Goal: Use online tool/utility: Utilize a website feature to perform a specific function

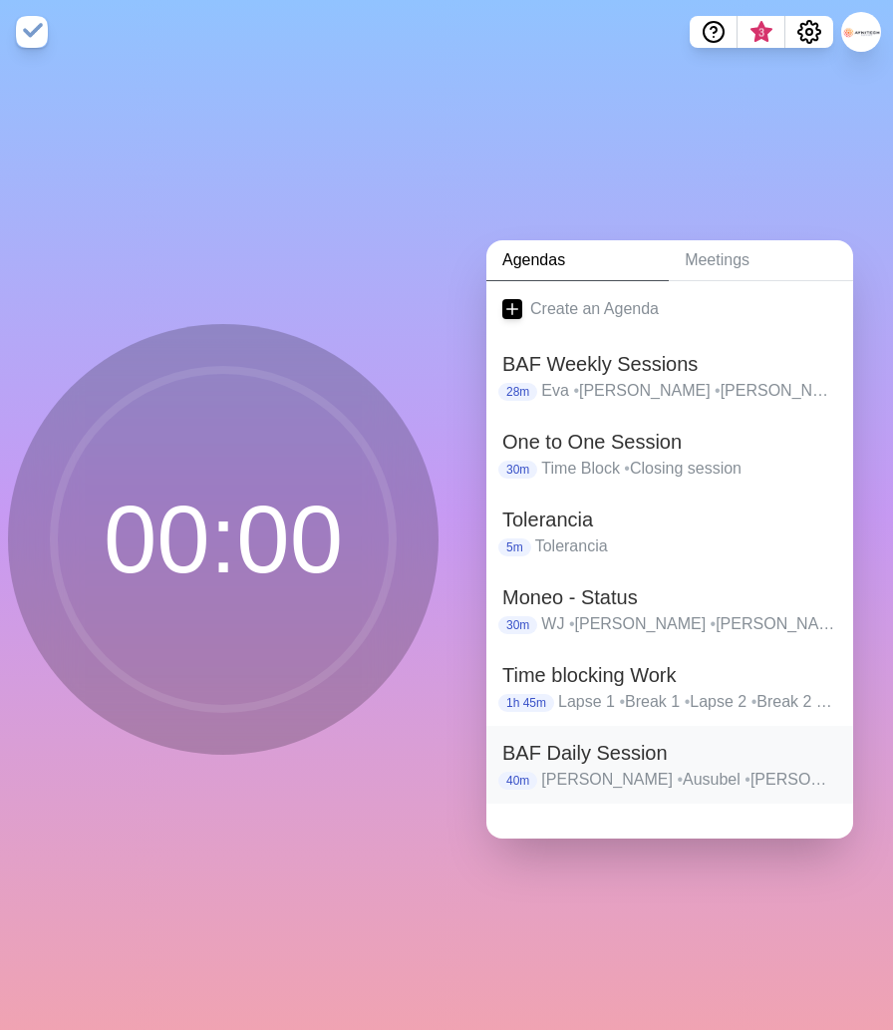
click at [613, 752] on h2 "BAF Daily Session" at bounding box center [670, 753] width 335 height 30
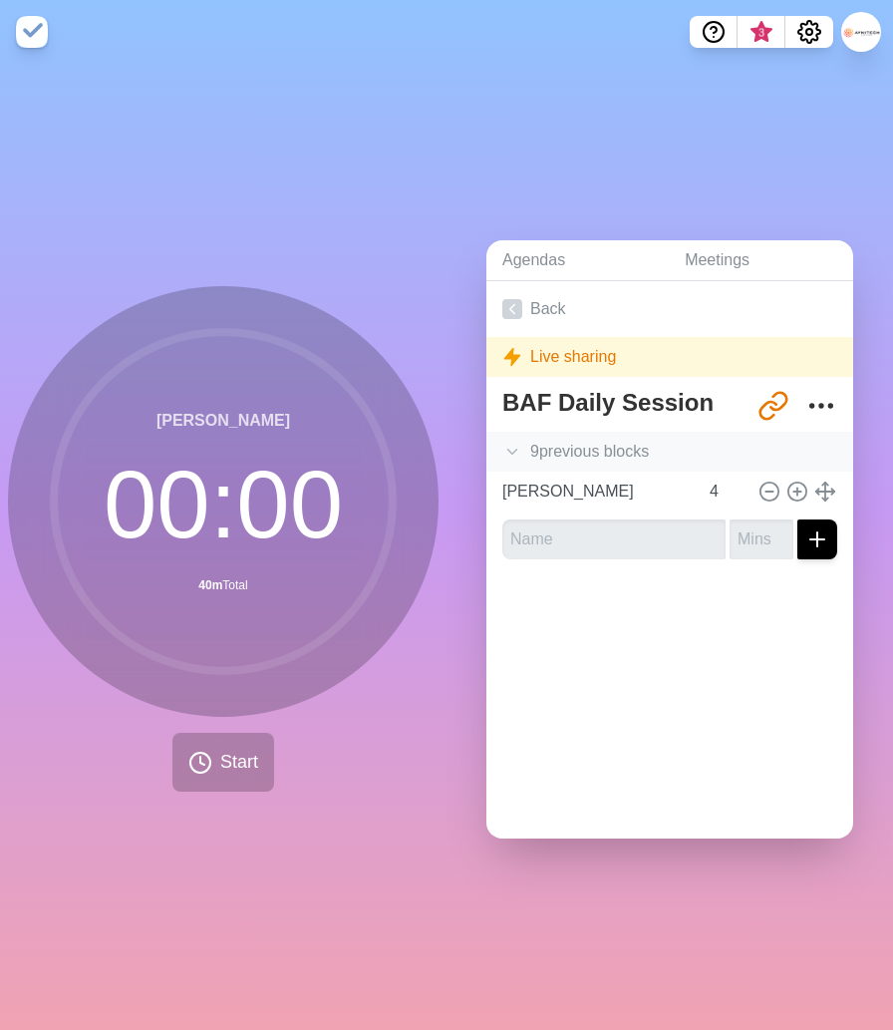
click at [570, 451] on div "9 previous block s" at bounding box center [670, 452] width 367 height 40
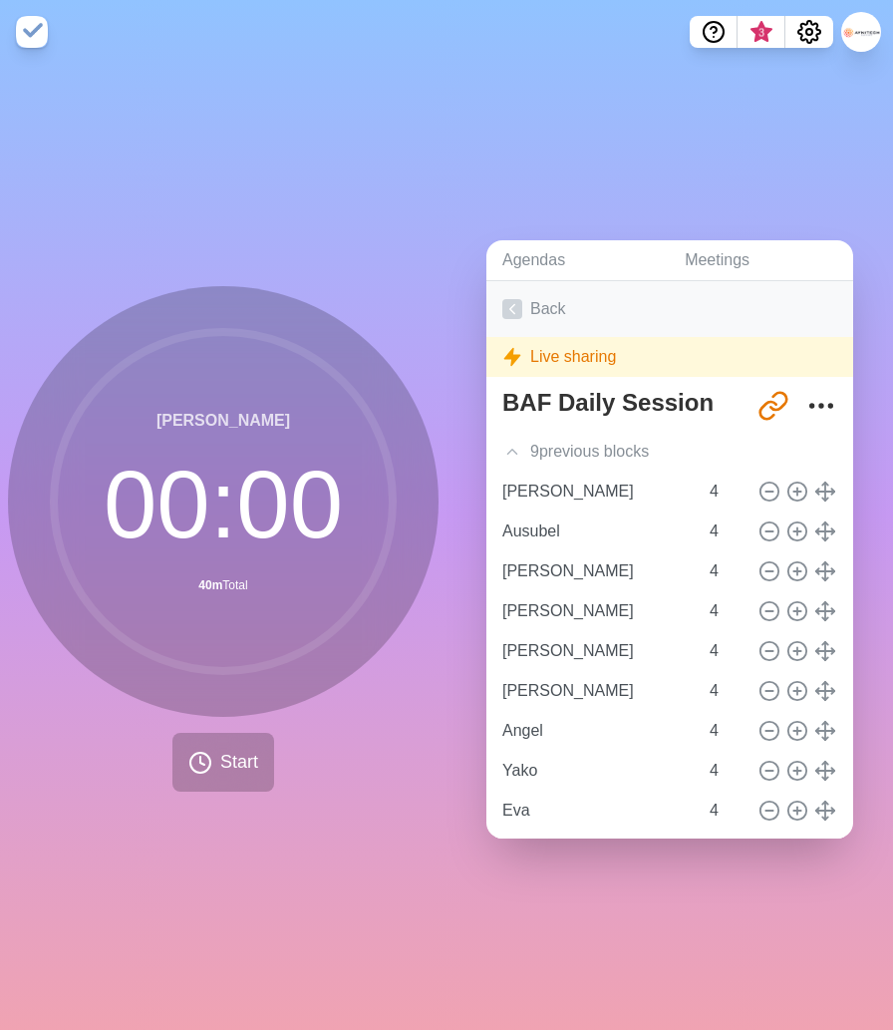
click at [539, 310] on link "Back" at bounding box center [670, 309] width 367 height 56
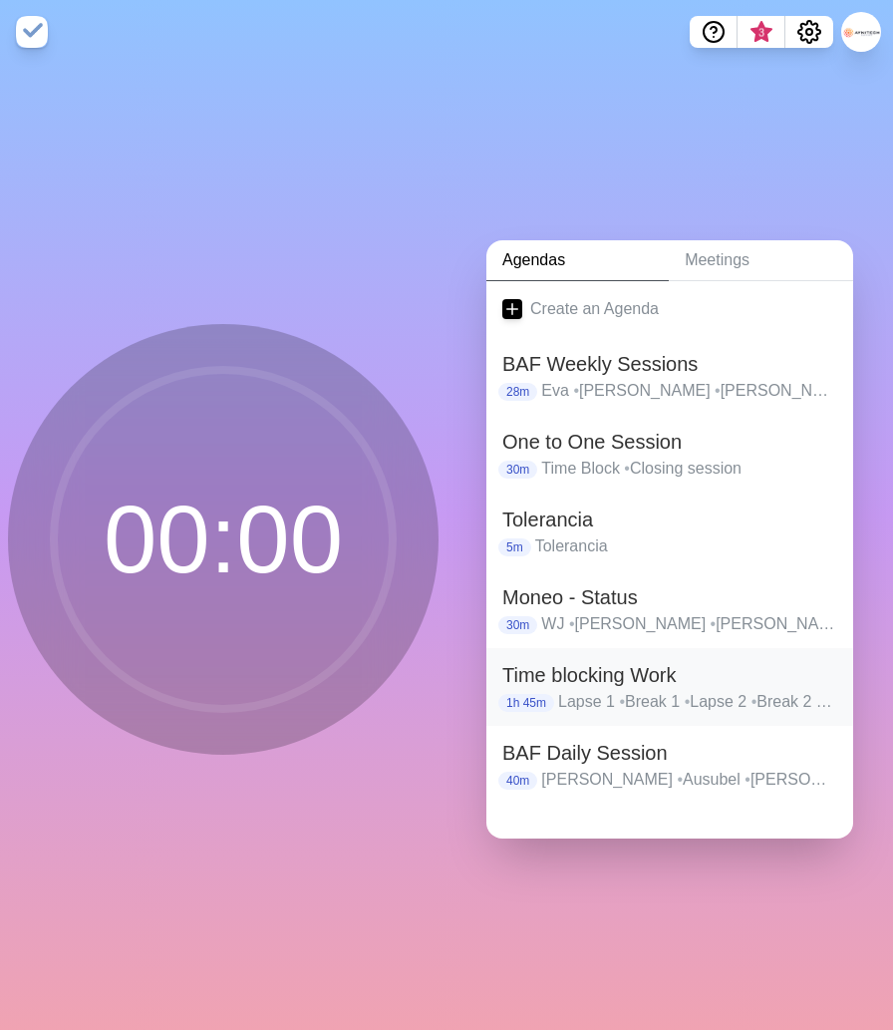
click at [587, 679] on h2 "Time blocking Work" at bounding box center [670, 675] width 335 height 30
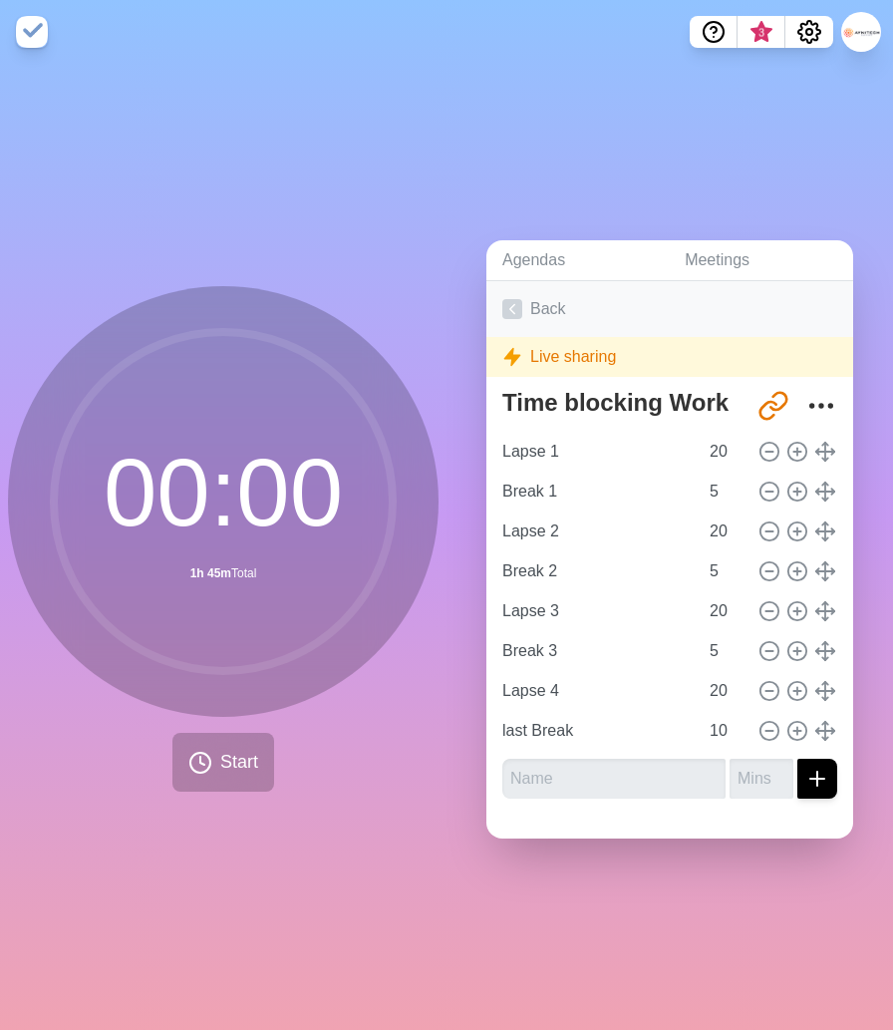
click at [537, 303] on link "Back" at bounding box center [670, 309] width 367 height 56
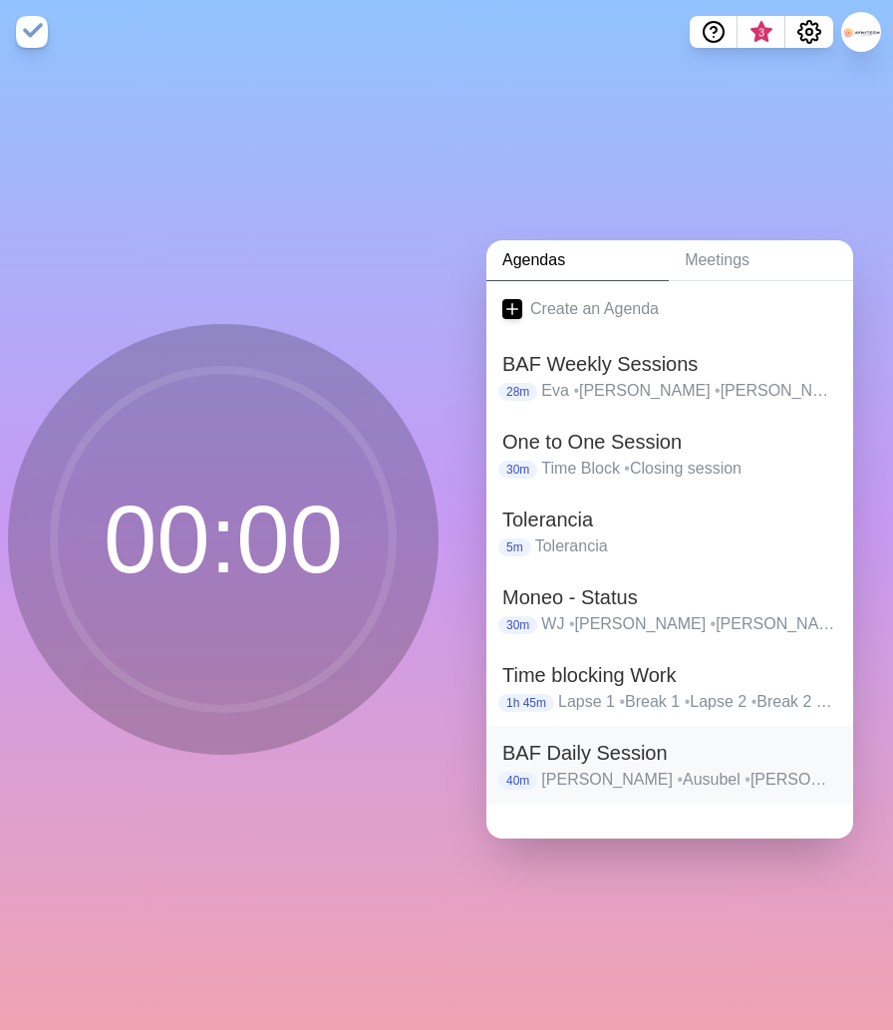
click at [591, 756] on h2 "BAF Daily Session" at bounding box center [670, 753] width 335 height 30
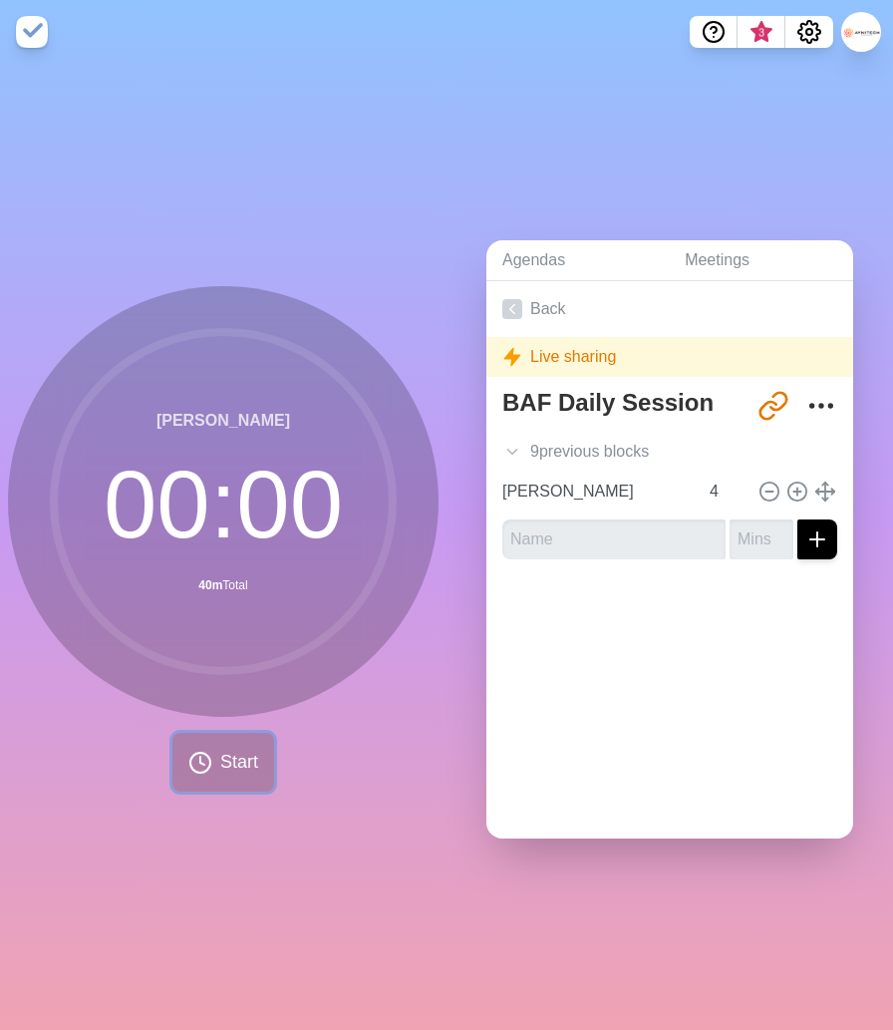
click at [238, 760] on span "Start" at bounding box center [239, 762] width 38 height 27
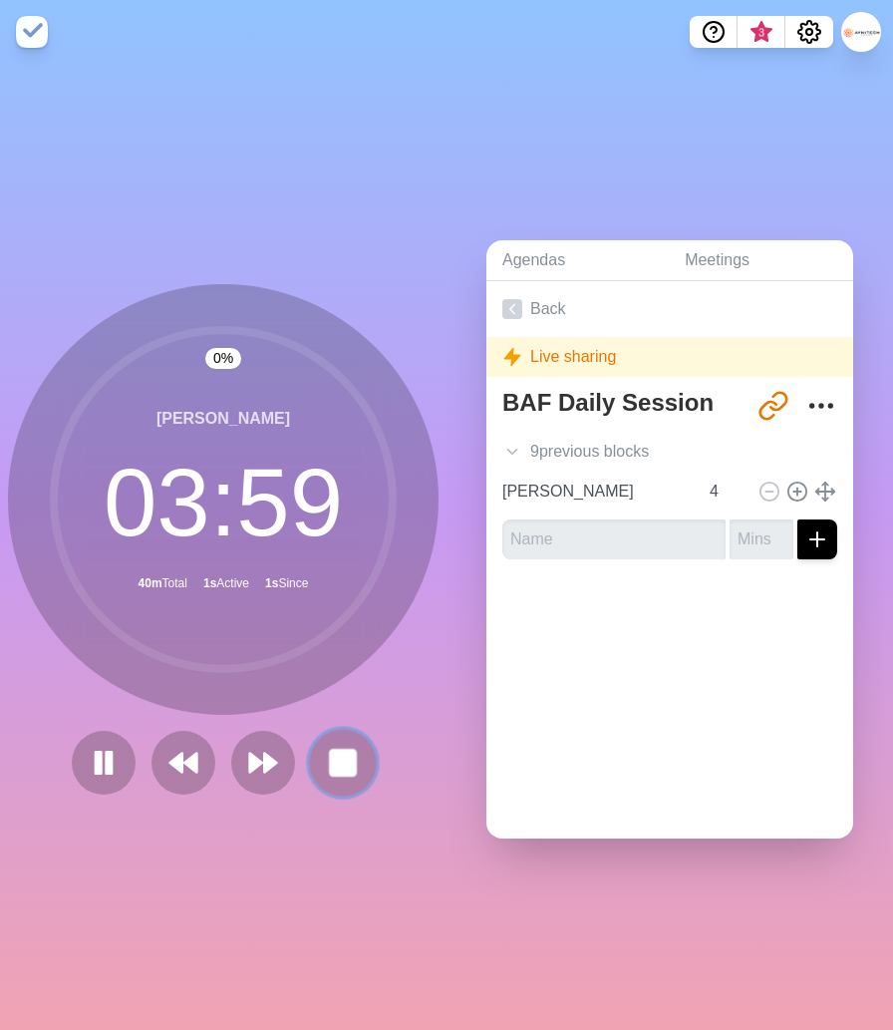
click at [340, 761] on rect at bounding box center [342, 762] width 25 height 25
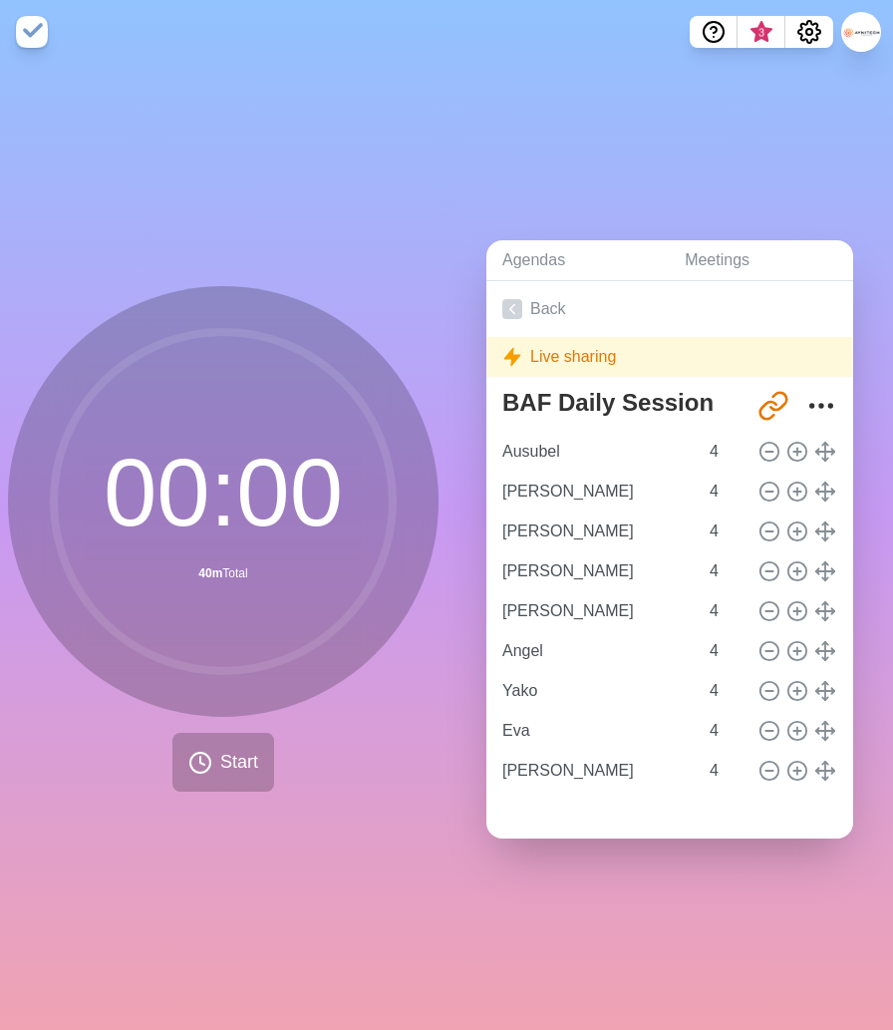
type input "[PERSON_NAME]"
type input "Angel"
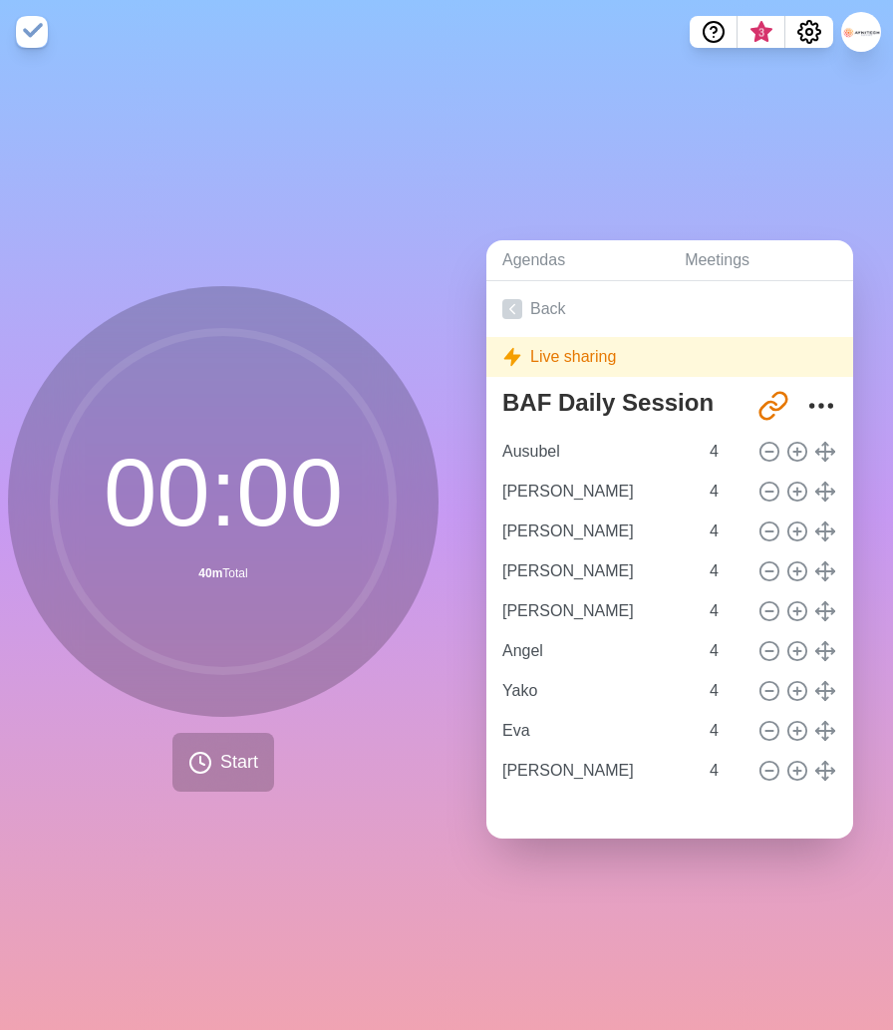
type input "Yako"
type input "Eva"
type input "[PERSON_NAME]"
type input "Ausubel"
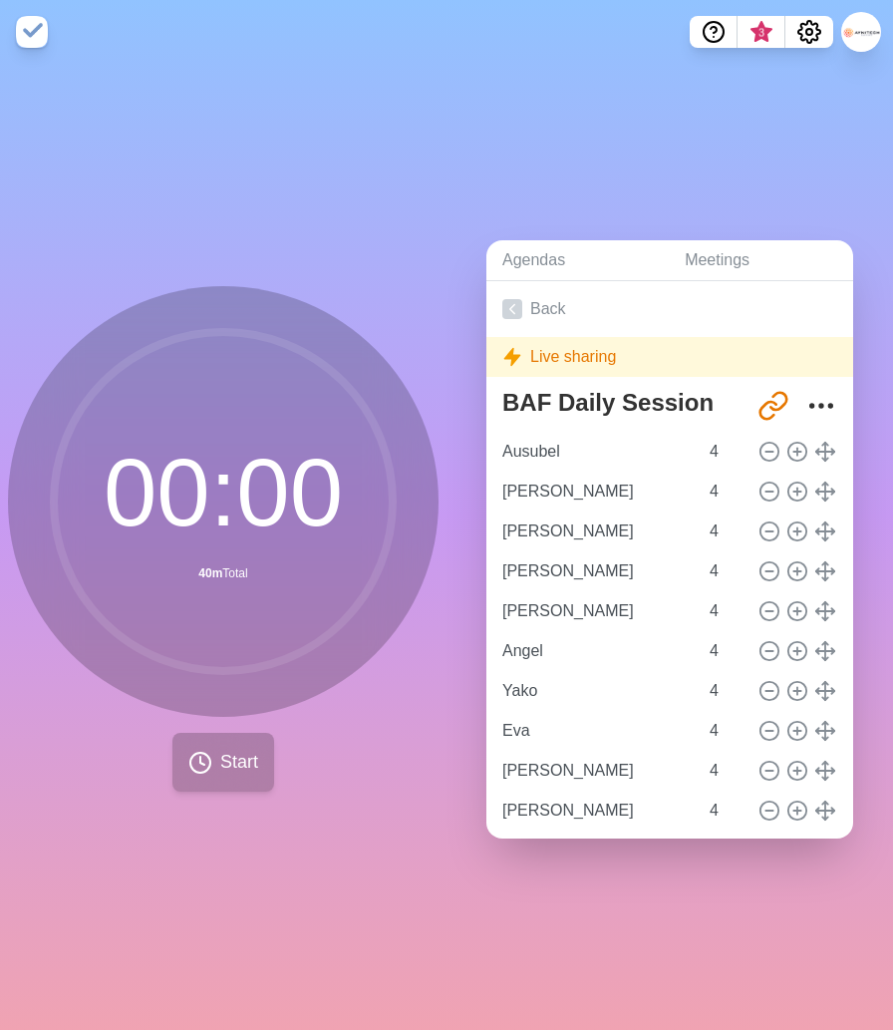
scroll to position [0, 3]
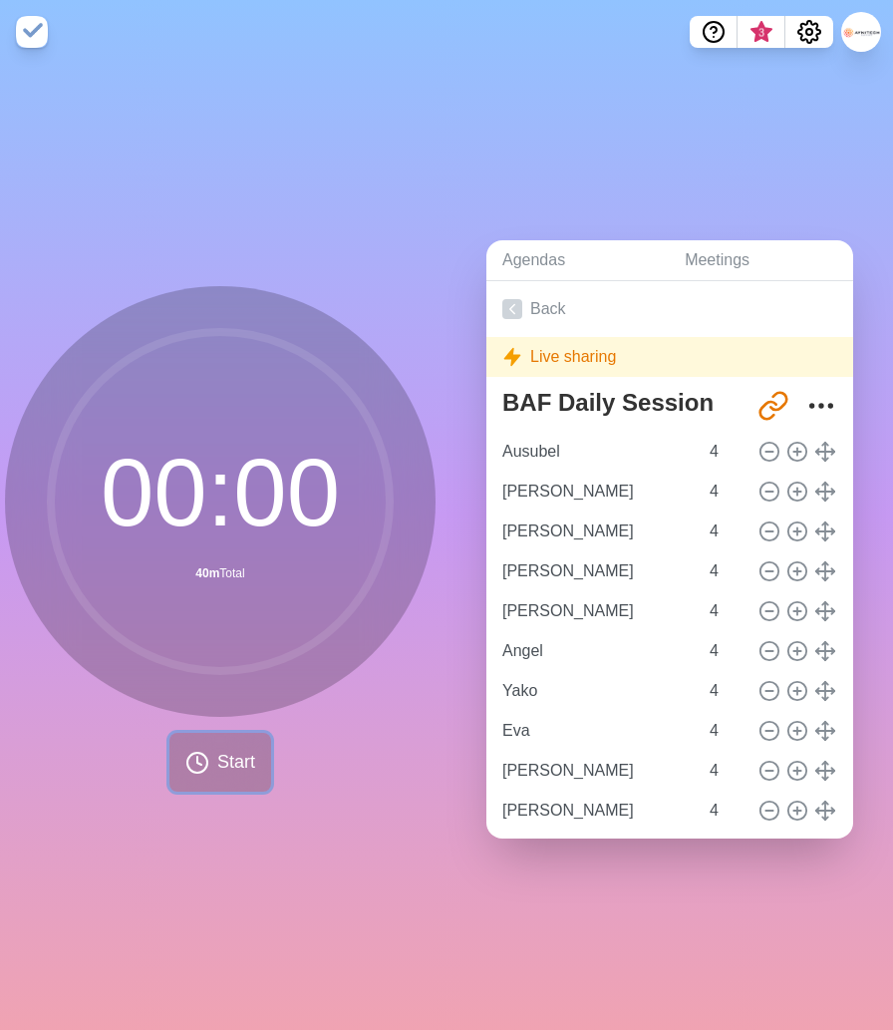
click at [207, 775] on button "Start" at bounding box center [221, 762] width 102 height 59
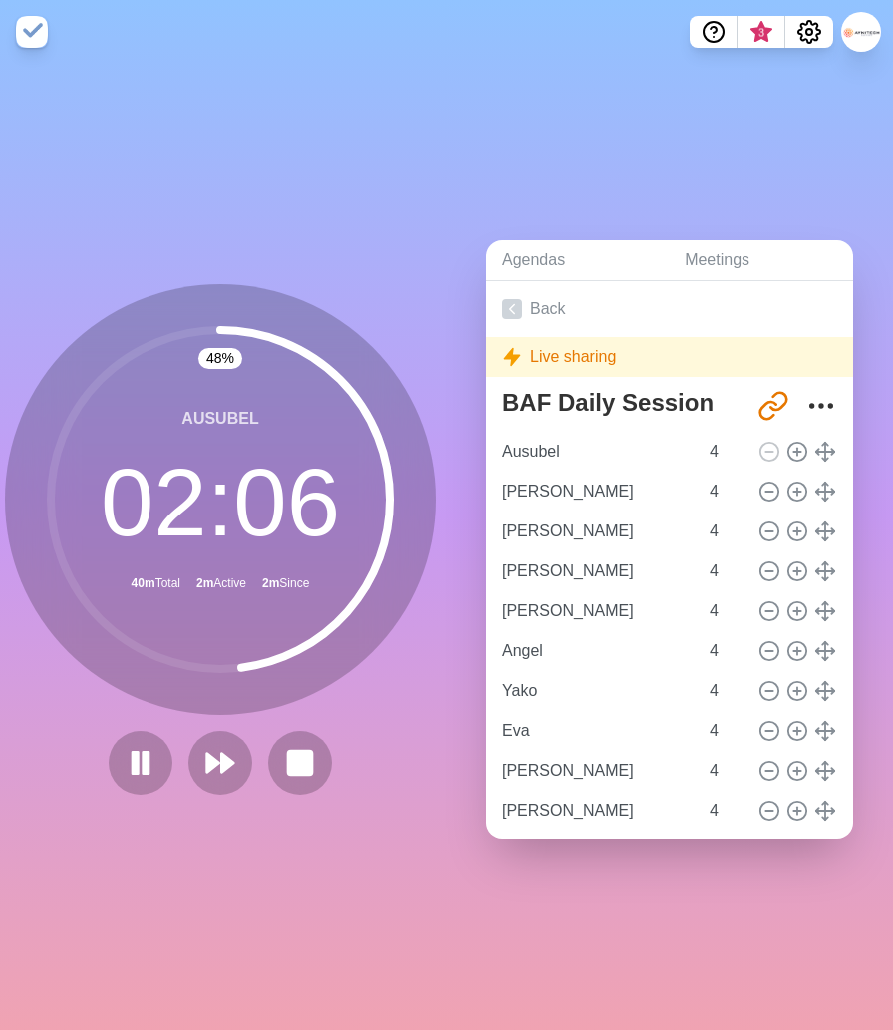
click at [253, 724] on div "48 % Ausubel 02 : 06 40m Total 2m Active 2m Since" at bounding box center [220, 539] width 431 height 511
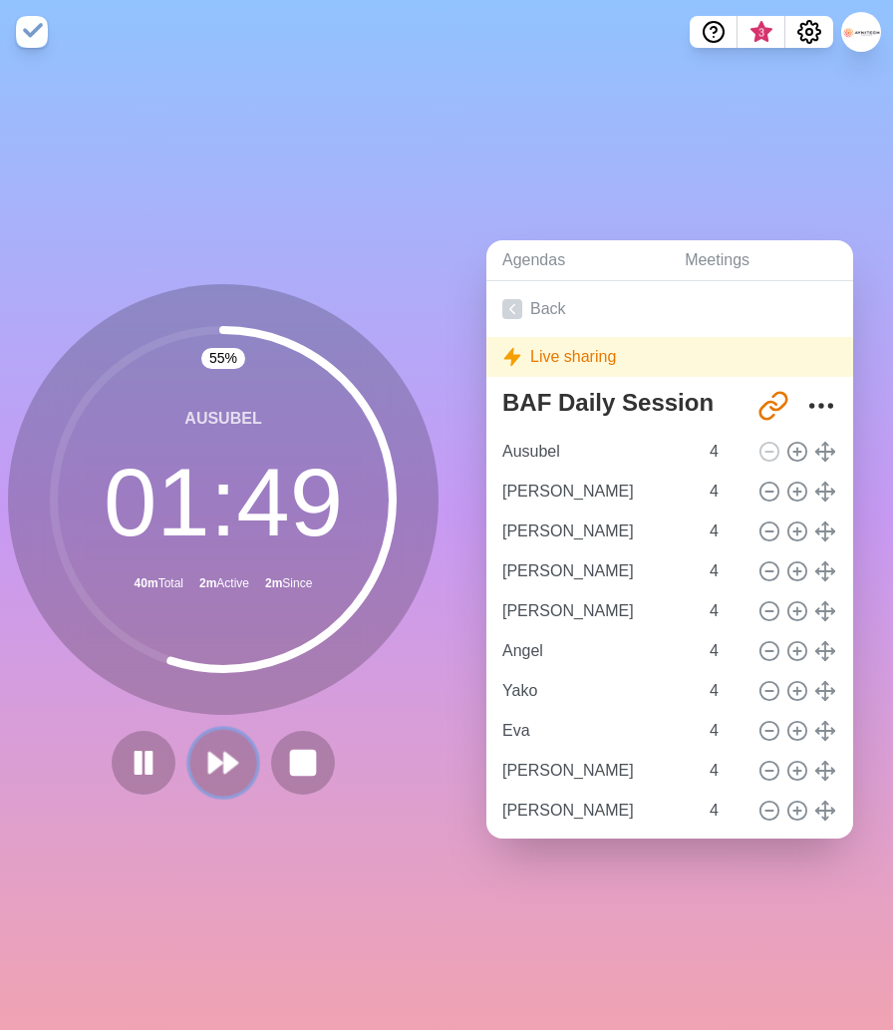
click at [222, 768] on icon at bounding box center [223, 763] width 34 height 34
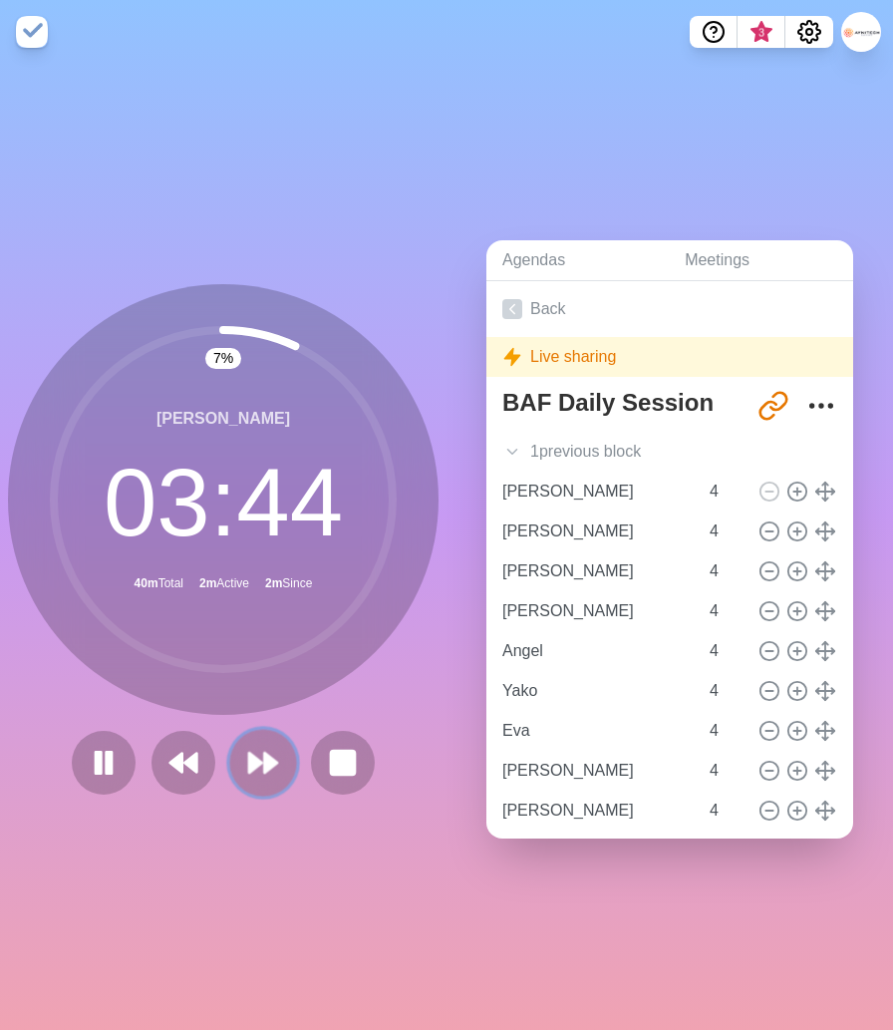
click at [259, 769] on icon at bounding box center [263, 763] width 34 height 34
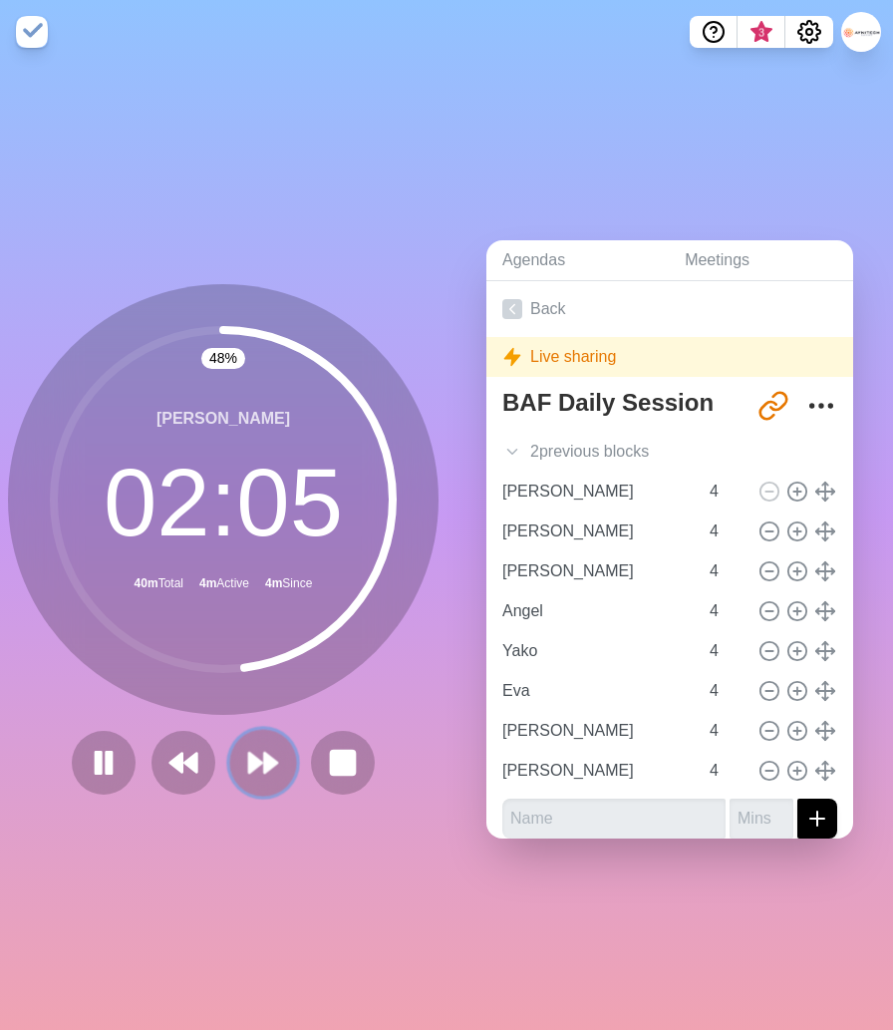
click at [264, 767] on polygon at bounding box center [270, 763] width 13 height 20
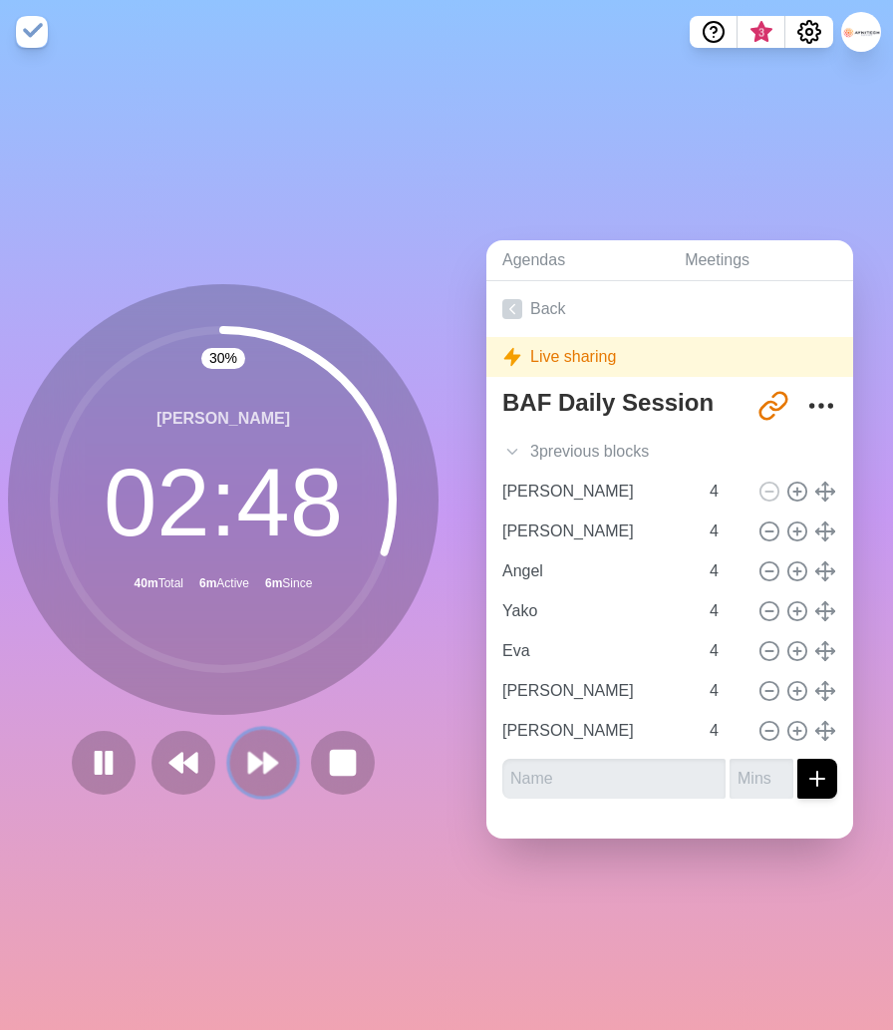
click at [261, 758] on icon at bounding box center [263, 763] width 34 height 34
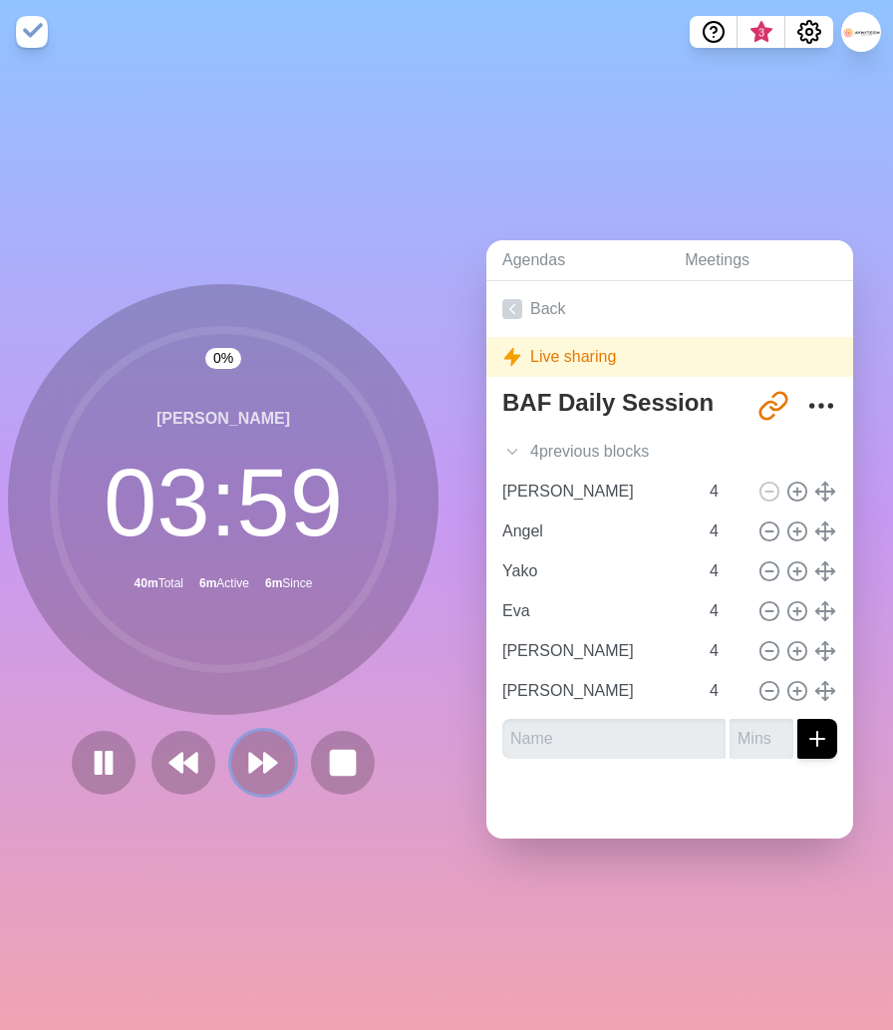
scroll to position [0, 12]
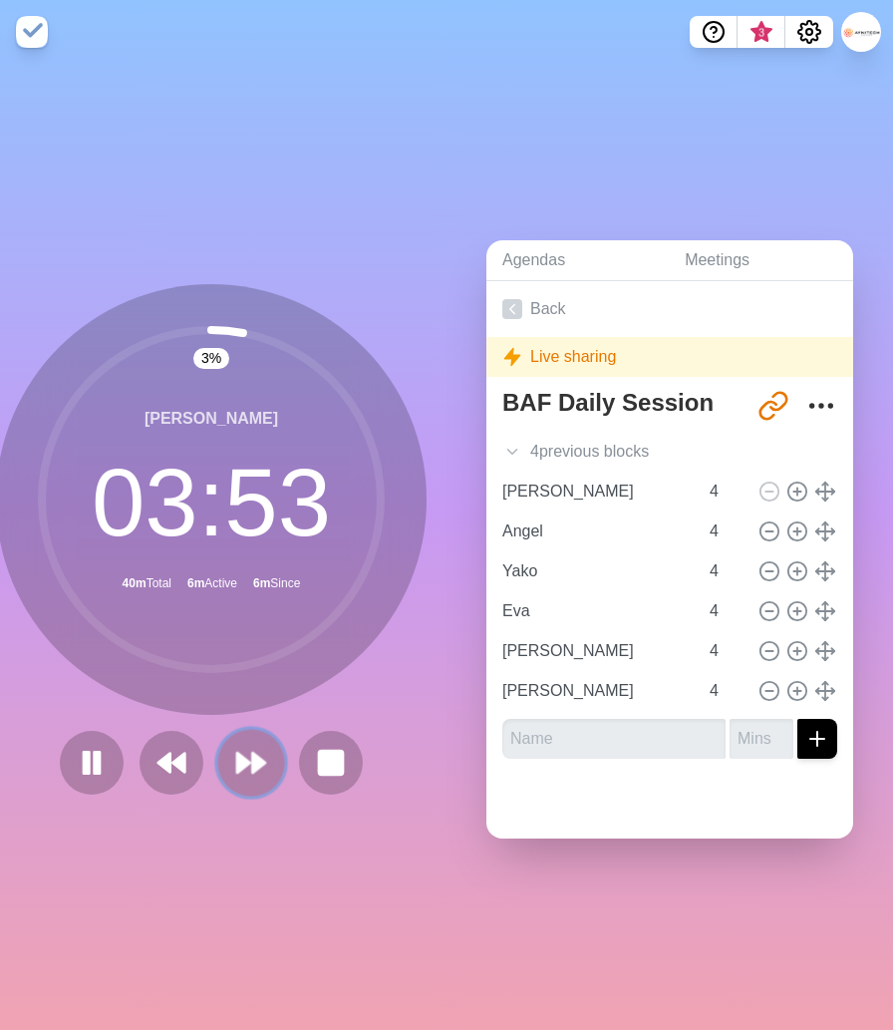
click at [246, 764] on polygon at bounding box center [243, 763] width 13 height 20
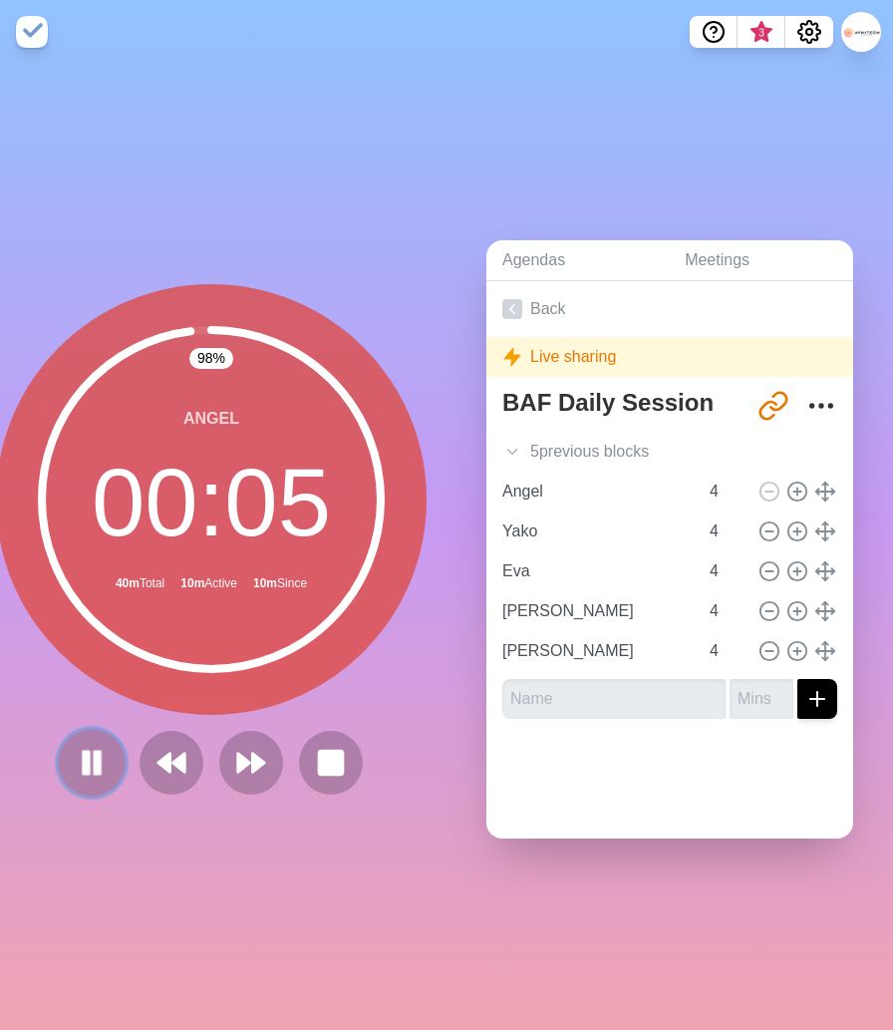
click at [96, 760] on rect at bounding box center [98, 762] width 6 height 22
click at [279, 722] on div "98 % Angel 00 : 05 40m Total 10m Active 12m Since" at bounding box center [211, 539] width 431 height 511
click at [250, 772] on icon at bounding box center [251, 763] width 34 height 34
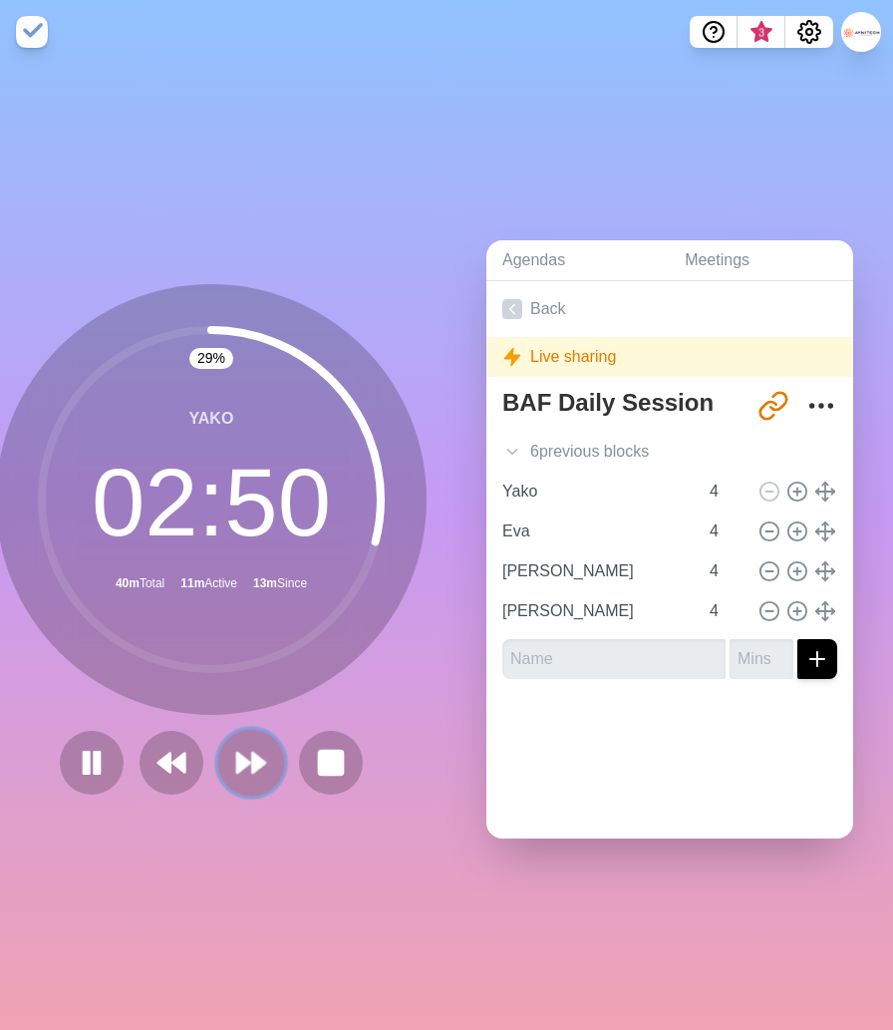
click at [252, 771] on polygon at bounding box center [258, 763] width 13 height 20
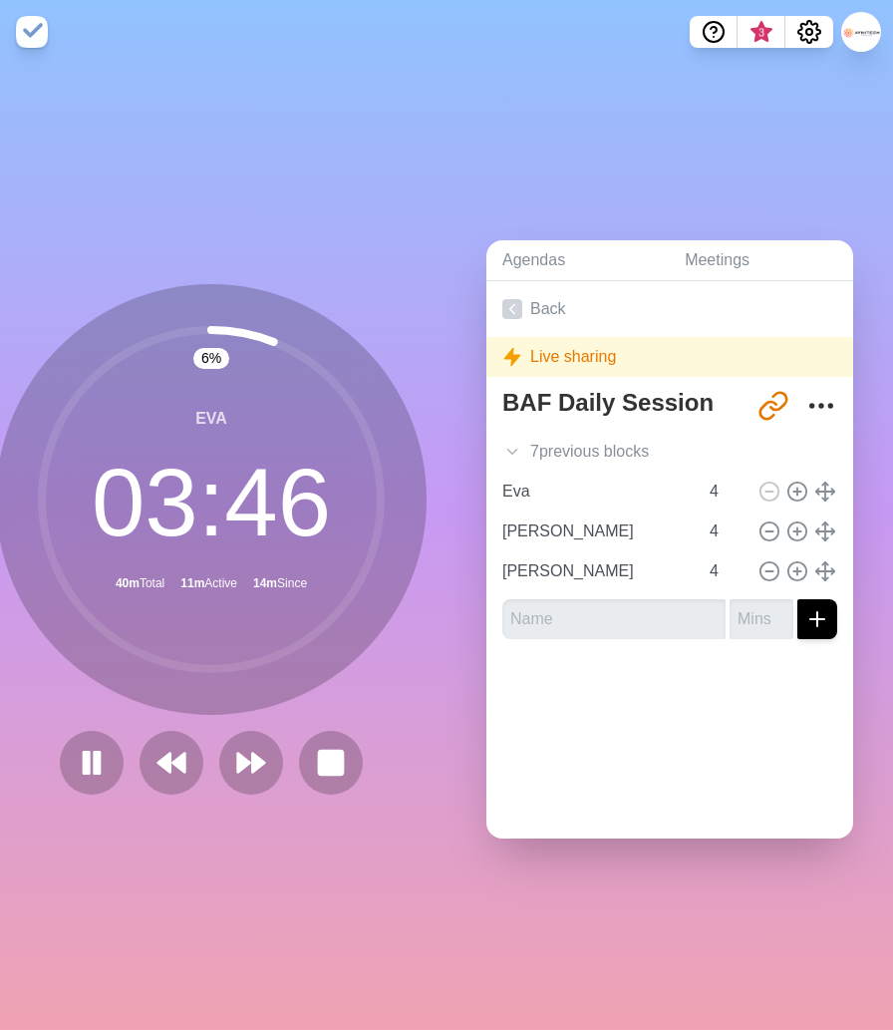
click at [285, 725] on div "6 % Eva 03 : 46 40m Total 11m Active 14m Since" at bounding box center [211, 539] width 431 height 511
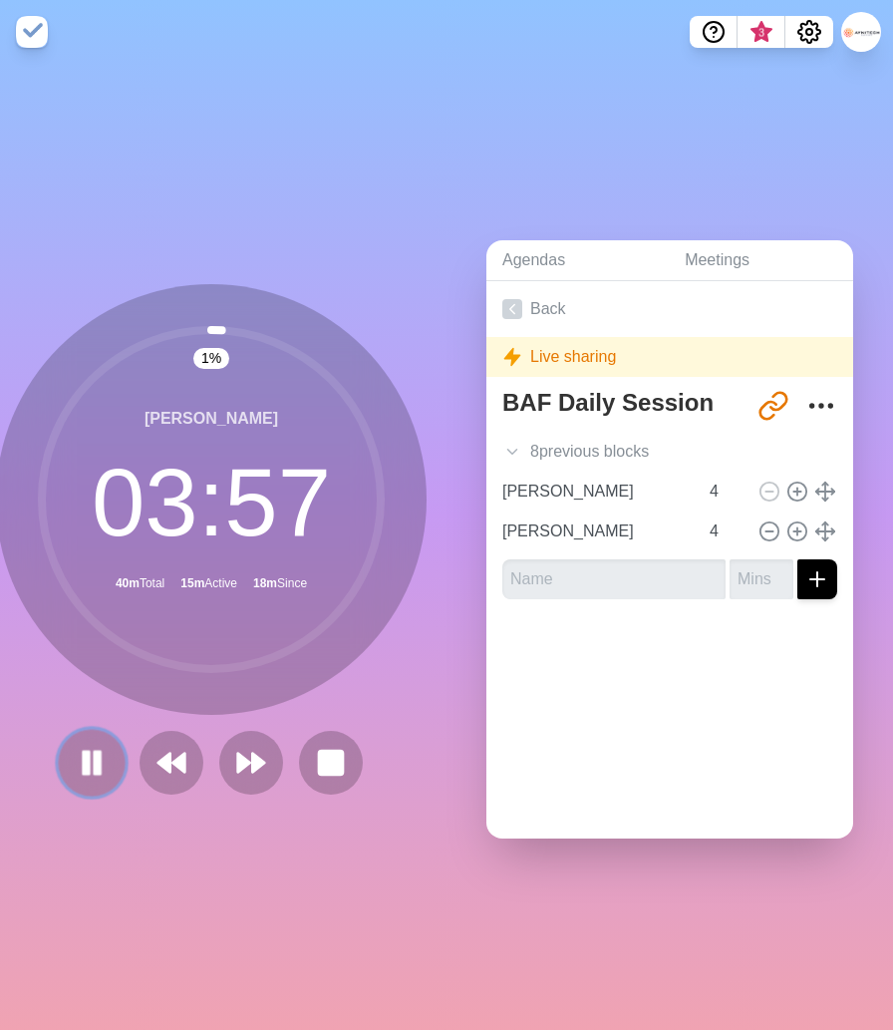
click at [71, 759] on button at bounding box center [91, 762] width 67 height 67
click at [92, 771] on icon at bounding box center [92, 763] width 34 height 34
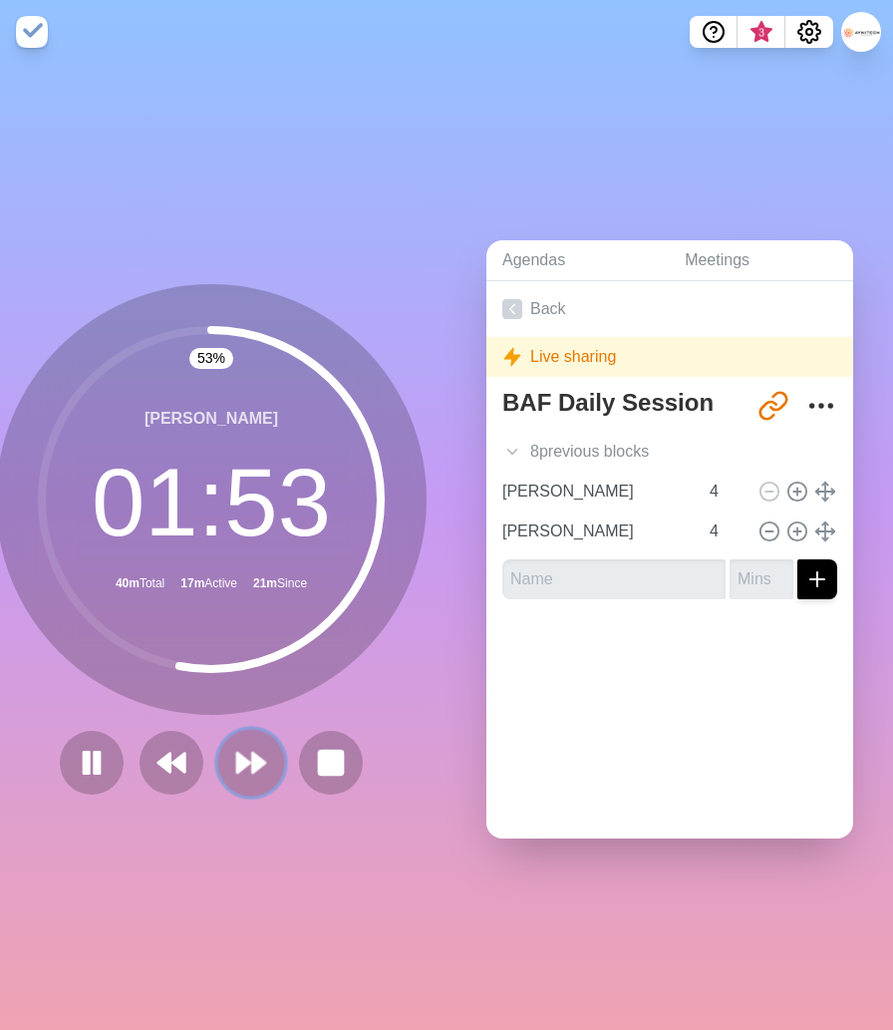
click at [252, 768] on polygon at bounding box center [258, 763] width 13 height 20
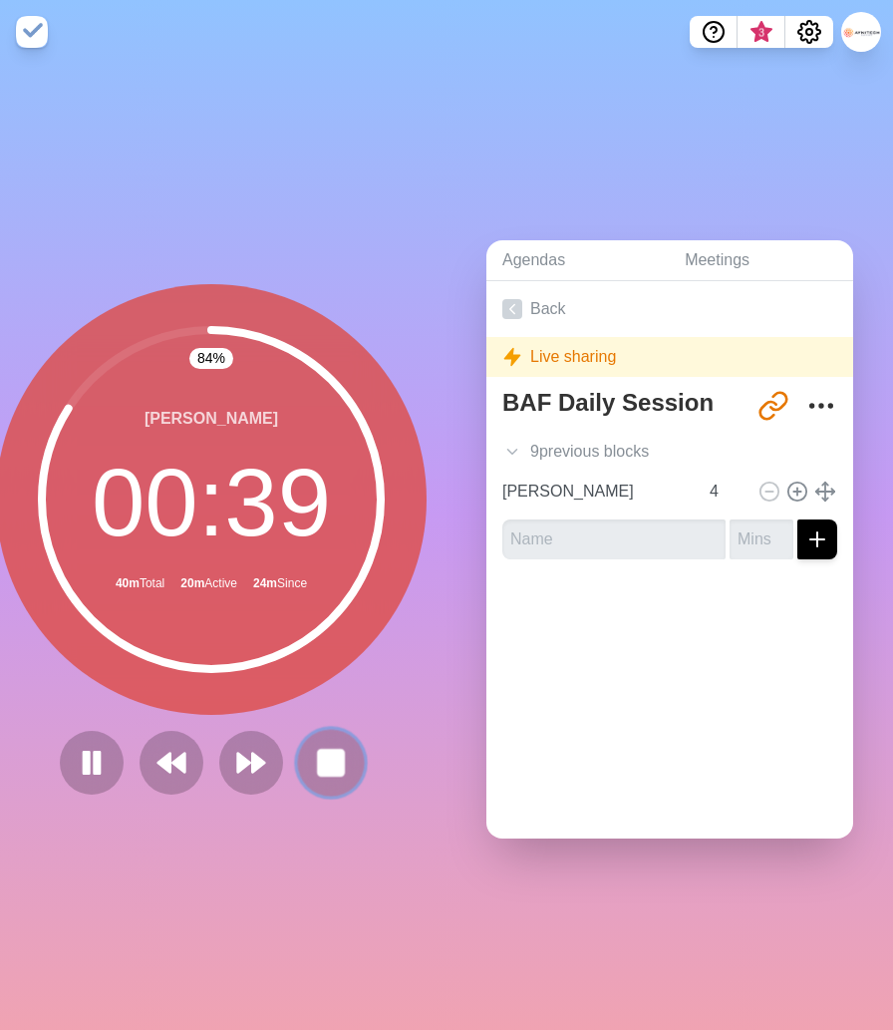
click at [346, 758] on icon at bounding box center [331, 763] width 34 height 34
